Goal: Task Accomplishment & Management: Manage account settings

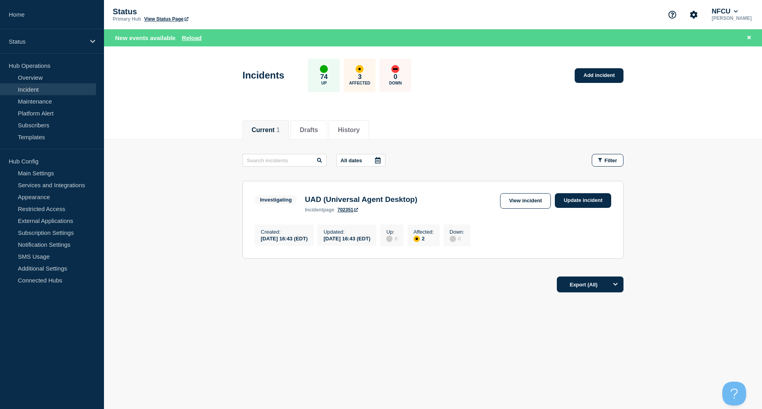
click at [33, 87] on link "Incident" at bounding box center [48, 89] width 96 height 12
click at [574, 198] on link "Update incident" at bounding box center [583, 200] width 56 height 15
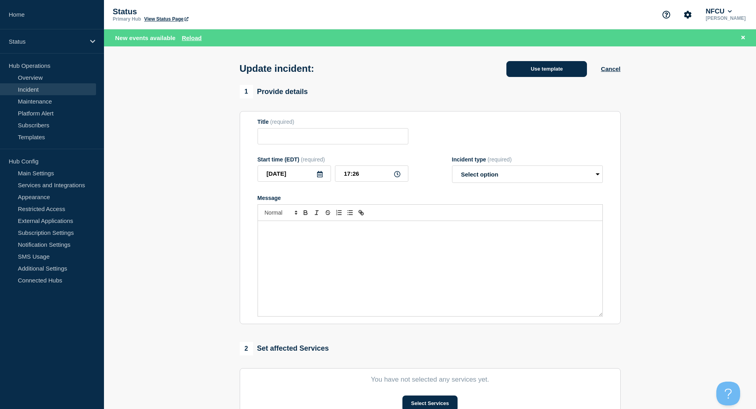
type input "UAD (Universal Agent Desktop)"
click at [550, 74] on button "Use template" at bounding box center [546, 69] width 81 height 16
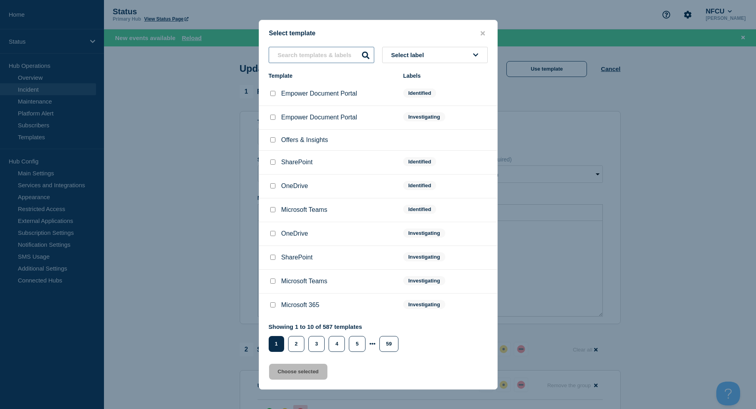
click at [312, 51] on input "text" at bounding box center [322, 55] width 106 height 16
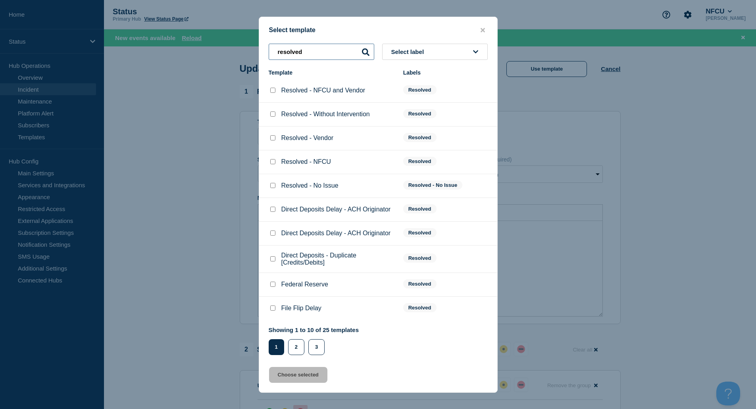
type input "resolved"
click at [272, 164] on input "Resolved - NFCU checkbox" at bounding box center [272, 161] width 5 height 5
checkbox input "true"
click at [302, 377] on button "Choose selected" at bounding box center [298, 375] width 58 height 16
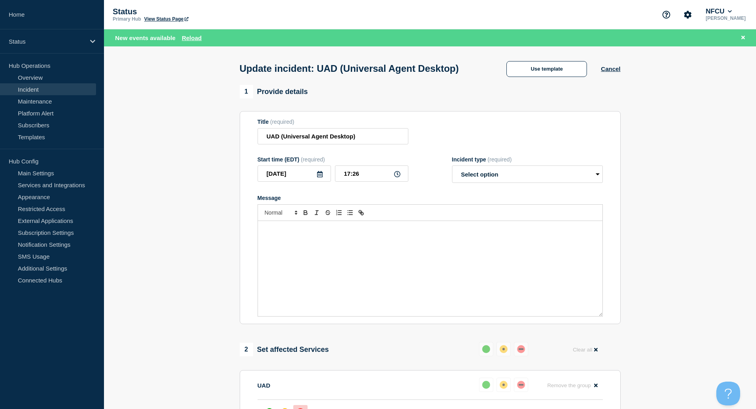
select select "resolved"
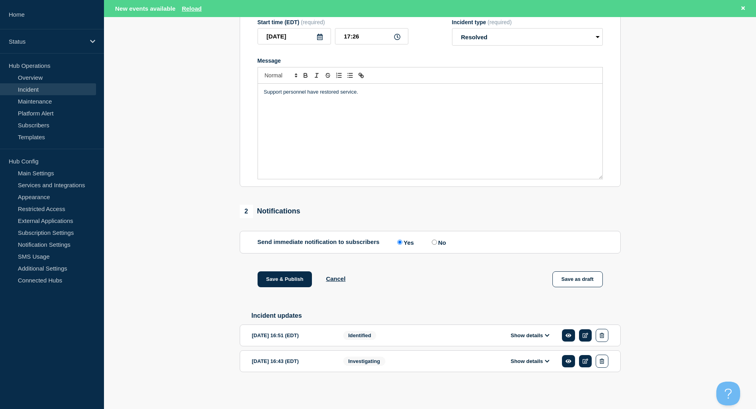
scroll to position [154, 0]
click at [299, 282] on button "Save & Publish" at bounding box center [285, 279] width 55 height 16
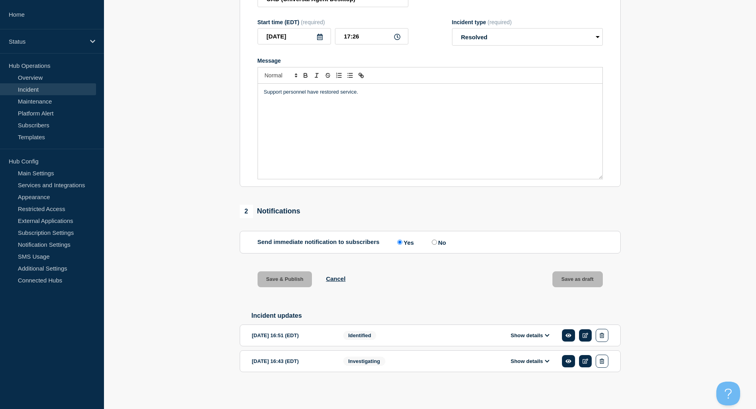
scroll to position [137, 0]
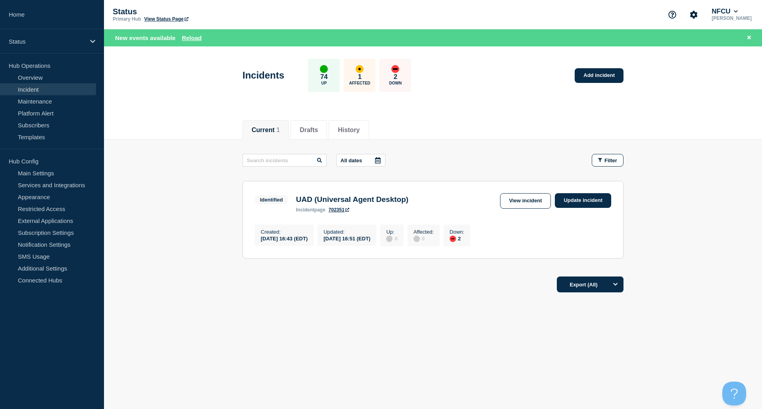
click at [171, 92] on header "Incidents 74 Up 1 Affected 2 Down Add incident" at bounding box center [433, 79] width 658 height 66
click at [182, 263] on main "All dates Filter Identified 2 Down UAD (Universal Agent Desktop) Created [DATE]…" at bounding box center [433, 205] width 658 height 131
